Goal: Information Seeking & Learning: Check status

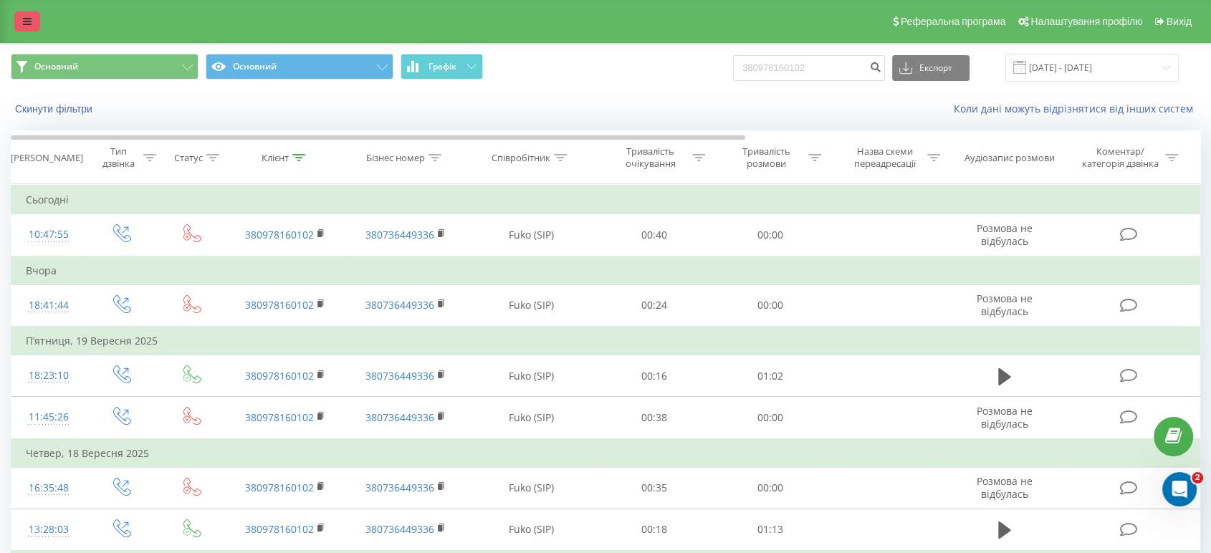
click at [22, 16] on link at bounding box center [27, 21] width 26 height 20
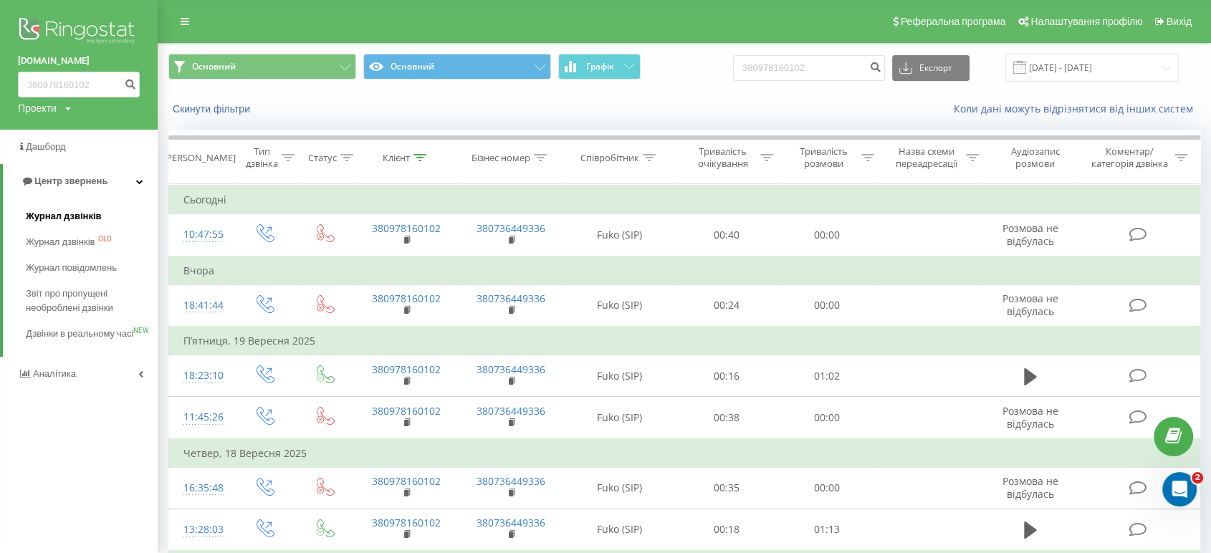
click at [80, 217] on span "Журнал дзвінків" at bounding box center [64, 216] width 76 height 14
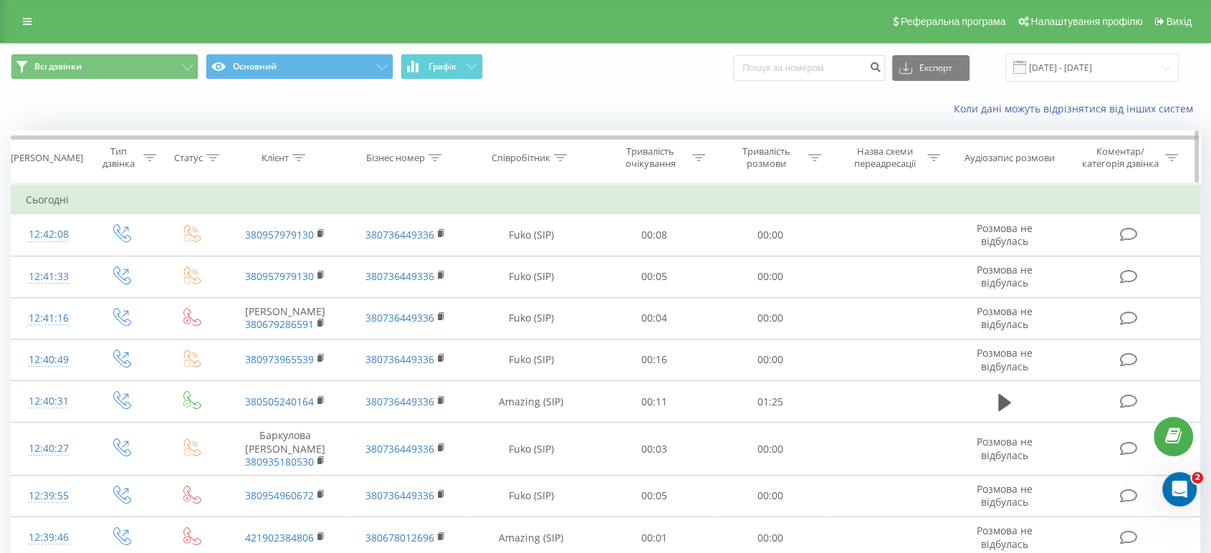
click at [564, 159] on icon at bounding box center [560, 157] width 13 height 7
click at [542, 259] on input "text" at bounding box center [531, 260] width 126 height 25
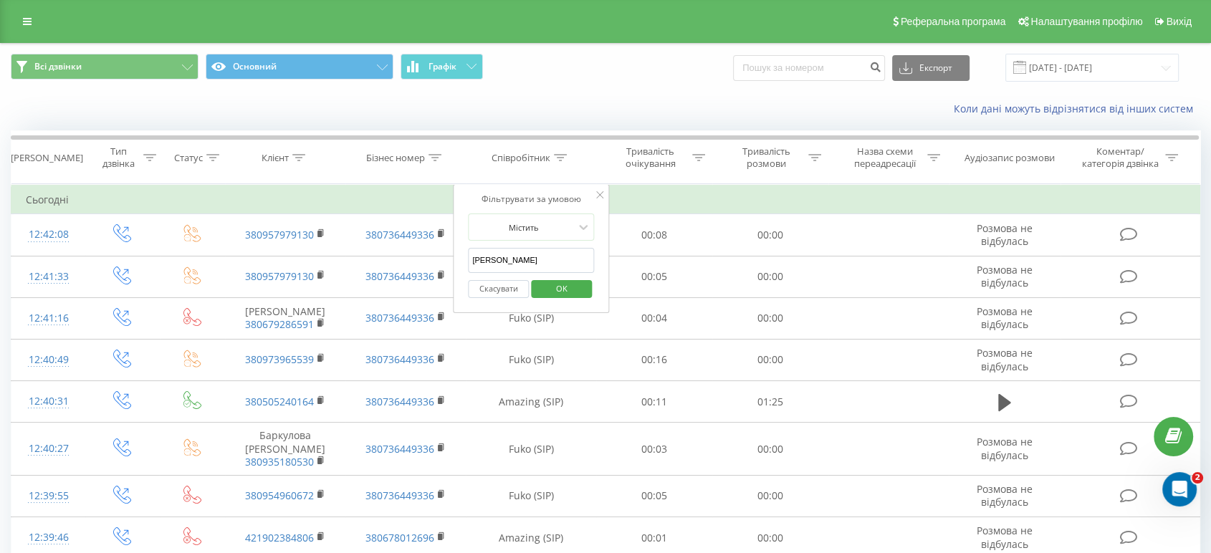
type input "[PERSON_NAME]"
click at [553, 286] on span "OK" at bounding box center [562, 288] width 40 height 22
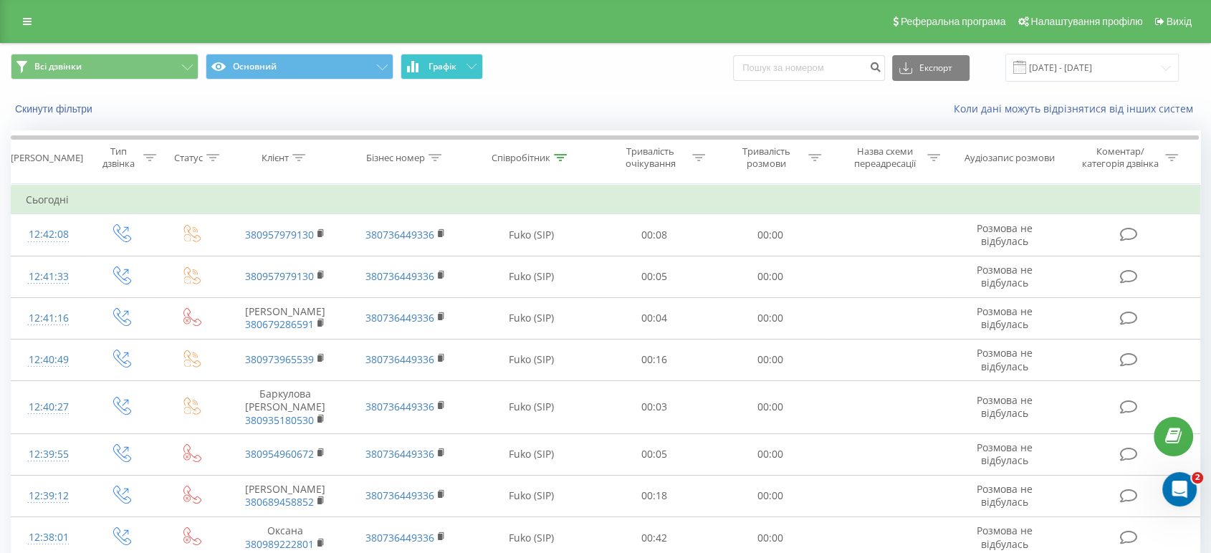
click at [462, 67] on button "Графік" at bounding box center [442, 67] width 82 height 26
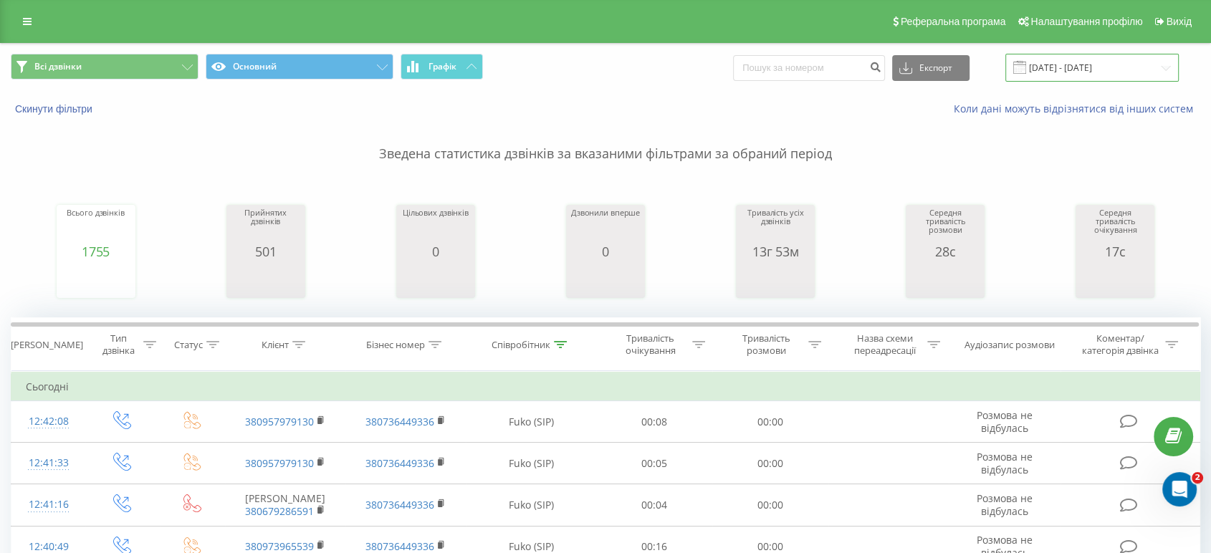
click at [1097, 75] on input "[DATE] - [DATE]" at bounding box center [1092, 68] width 173 height 28
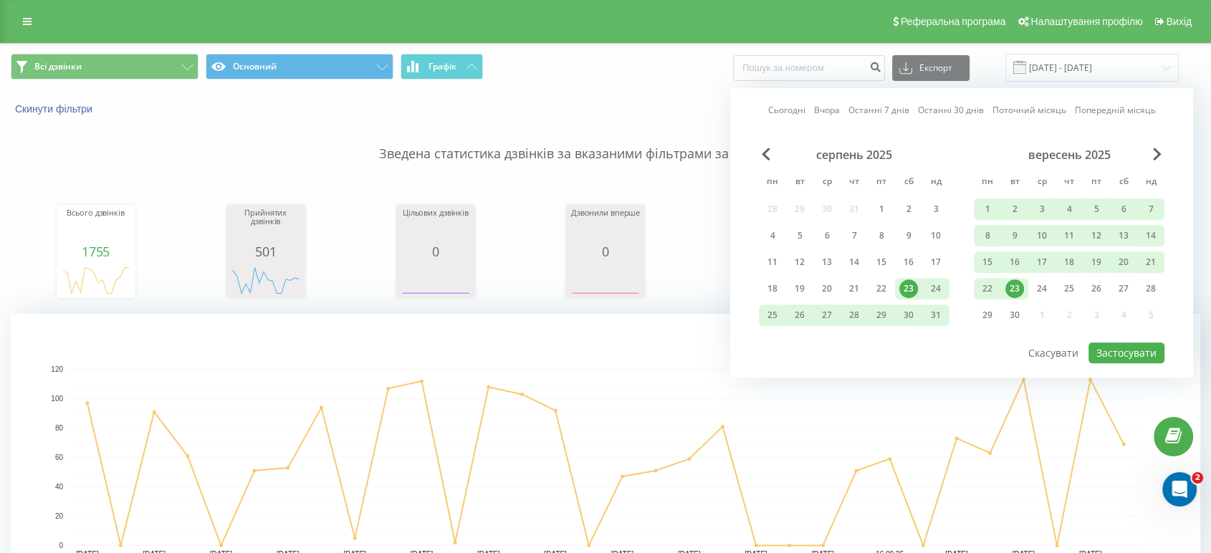
click at [1015, 288] on div "23" at bounding box center [1015, 289] width 19 height 19
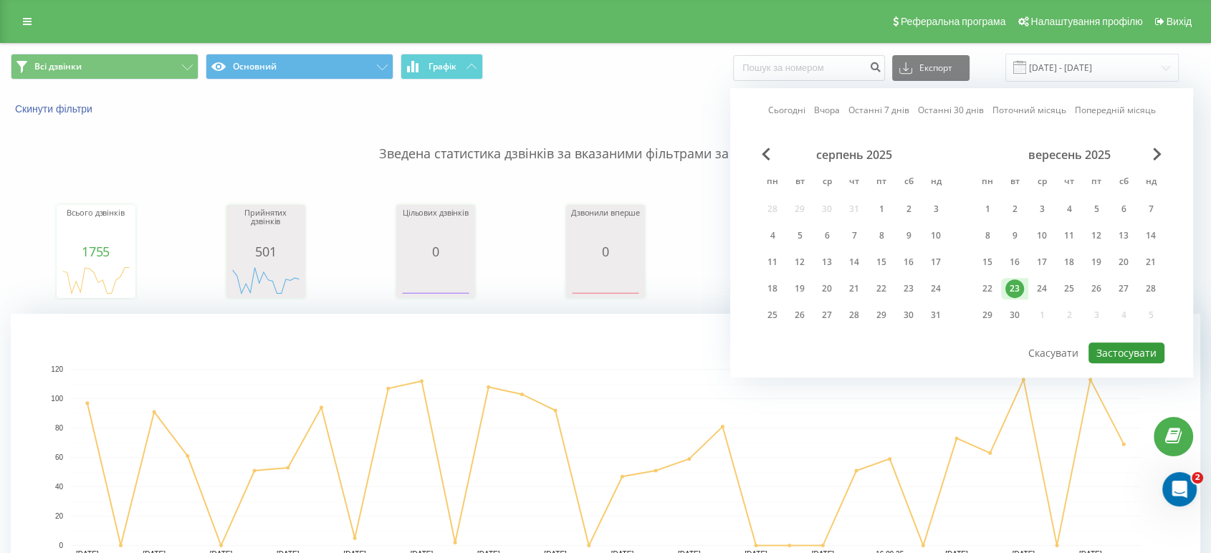
click at [1132, 347] on button "Застосувати" at bounding box center [1127, 353] width 76 height 21
type input "[DATE] - [DATE]"
